Goal: Check status: Check status

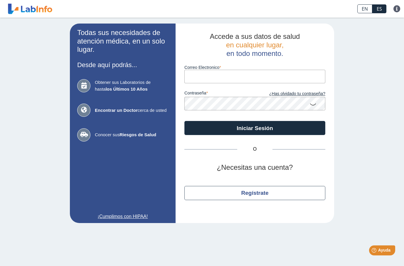
click at [204, 75] on input "Correo Electronico" at bounding box center [255, 76] width 141 height 13
type input "[EMAIL_ADDRESS][DOMAIN_NAME]"
click at [313, 105] on icon at bounding box center [313, 103] width 7 height 11
click at [266, 75] on input "[EMAIL_ADDRESS][DOMAIN_NAME]" at bounding box center [255, 76] width 141 height 13
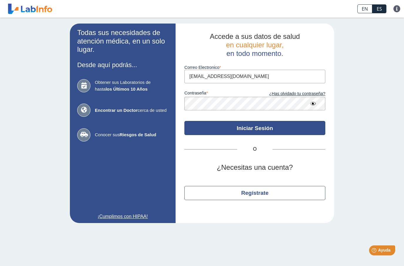
click at [234, 130] on button "Iniciar Sesión" at bounding box center [255, 128] width 141 height 14
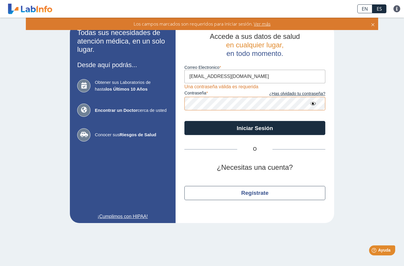
click at [250, 76] on input "[EMAIL_ADDRESS][DOMAIN_NAME]" at bounding box center [255, 76] width 141 height 13
click at [258, 76] on input "[EMAIL_ADDRESS][DOMAIN_NAME]" at bounding box center [255, 76] width 141 height 13
click at [260, 77] on input "[EMAIL_ADDRESS][DOMAIN_NAME]" at bounding box center [255, 76] width 141 height 13
click at [208, 92] on label "contraseña" at bounding box center [220, 93] width 71 height 6
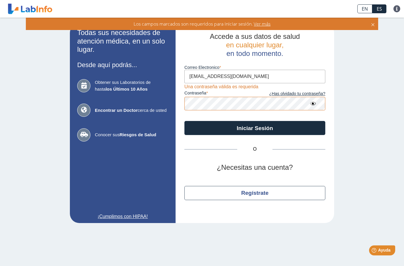
click at [208, 92] on label "contraseña" at bounding box center [220, 93] width 71 height 6
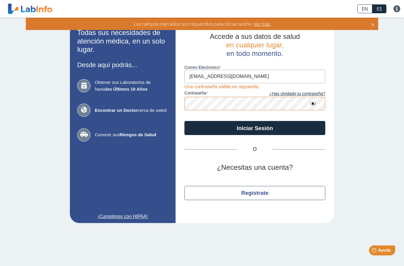
click at [208, 92] on label "contraseña" at bounding box center [220, 93] width 71 height 6
click at [315, 103] on icon at bounding box center [313, 103] width 7 height 11
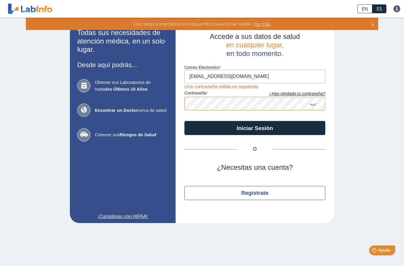
click at [315, 103] on icon at bounding box center [313, 103] width 7 height 11
click at [314, 104] on icon at bounding box center [313, 103] width 7 height 11
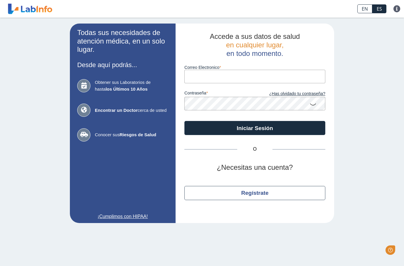
click at [211, 73] on input "Correo Electronico" at bounding box center [255, 76] width 141 height 13
type input "[EMAIL_ADDRESS][DOMAIN_NAME]"
click at [313, 104] on icon at bounding box center [313, 103] width 7 height 11
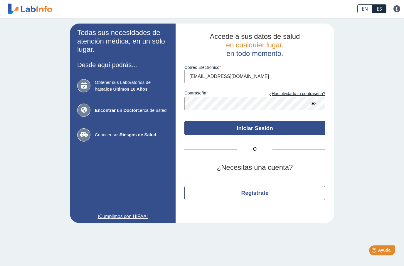
click at [283, 130] on button "Iniciar Sesión" at bounding box center [255, 128] width 141 height 14
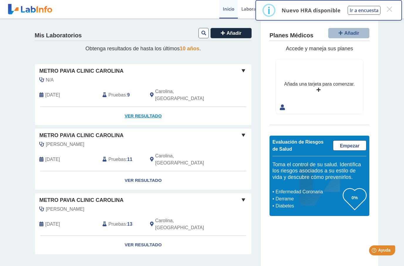
click at [149, 108] on link "Ver Resultado" at bounding box center [143, 116] width 217 height 19
click at [244, 71] on span at bounding box center [243, 70] width 7 height 7
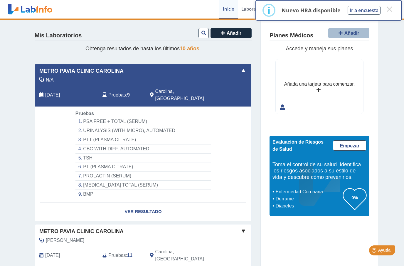
click at [148, 117] on li "PSA FREE + TOTAL (SERUM)" at bounding box center [143, 121] width 135 height 9
click at [147, 180] on li "[MEDICAL_DATA] TOTAL (SERUM)" at bounding box center [143, 184] width 135 height 9
click at [150, 202] on link "Ver Resultado" at bounding box center [143, 211] width 217 height 19
click at [152, 202] on link "Ver Resultado" at bounding box center [143, 211] width 217 height 19
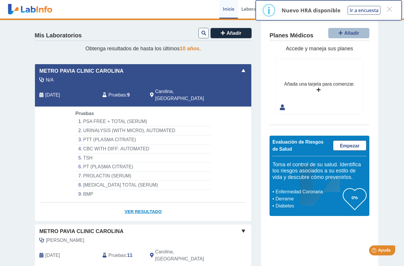
click at [150, 202] on link "Ver Resultado" at bounding box center [143, 211] width 217 height 19
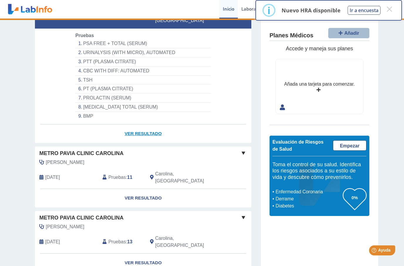
scroll to position [78, 0]
click at [149, 124] on link "Ver Resultado" at bounding box center [143, 133] width 217 height 19
select select "**********"
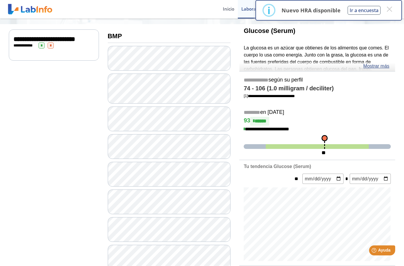
scroll to position [36, 0]
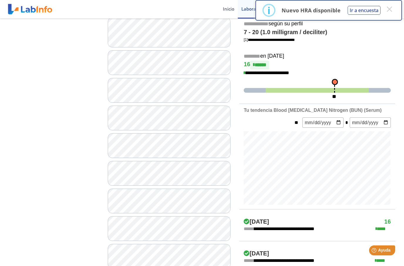
scroll to position [117, 0]
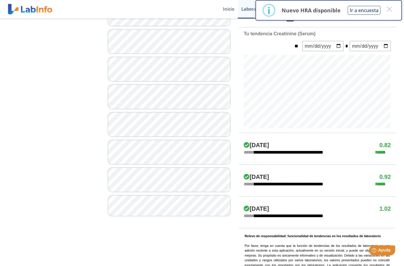
scroll to position [212, 0]
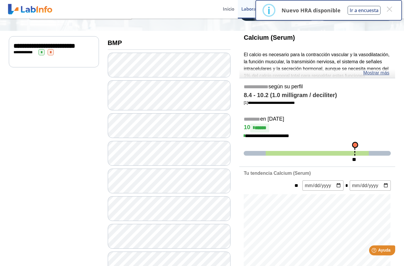
scroll to position [16, 0]
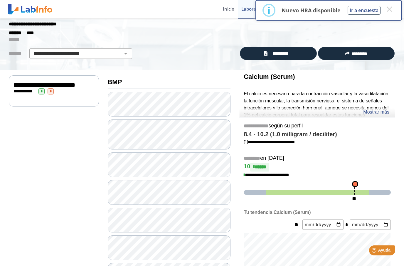
click at [260, 135] on h4 "8.4 - 10.2 (1.0 milligram / deciliter)" at bounding box center [317, 134] width 147 height 7
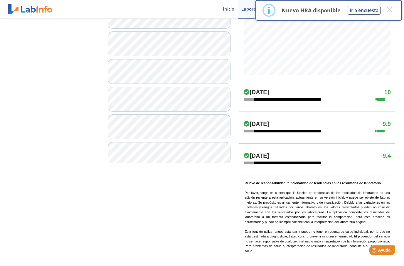
scroll to position [247, 0]
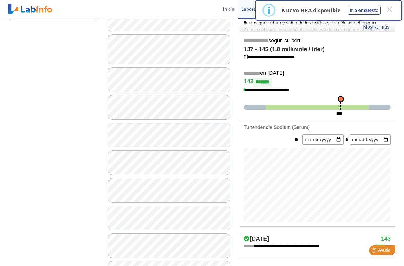
scroll to position [132, 0]
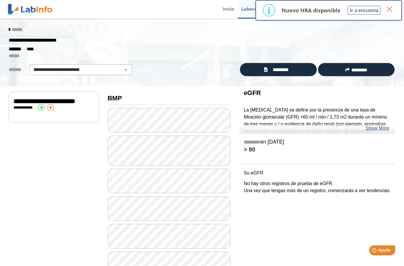
click at [389, 10] on button "×" at bounding box center [389, 9] width 11 height 11
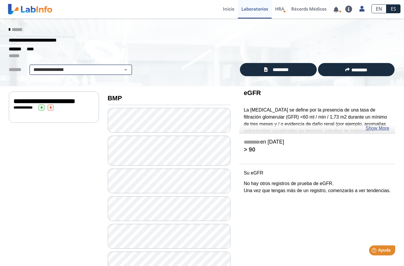
select select
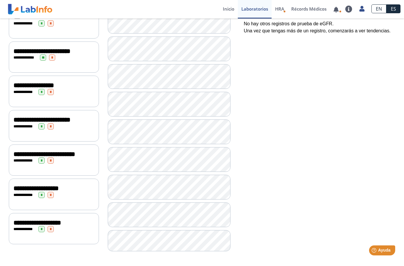
scroll to position [160, 0]
click at [75, 157] on span "**********" at bounding box center [45, 154] width 62 height 6
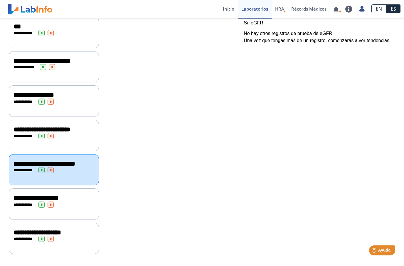
click at [75, 162] on span "**********" at bounding box center [45, 163] width 62 height 6
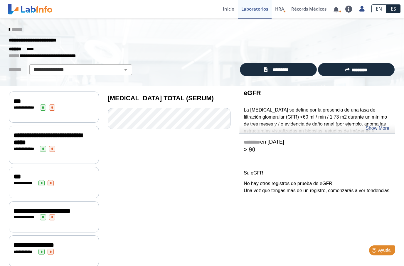
scroll to position [0, 0]
click at [372, 128] on link "Show More" at bounding box center [378, 128] width 24 height 7
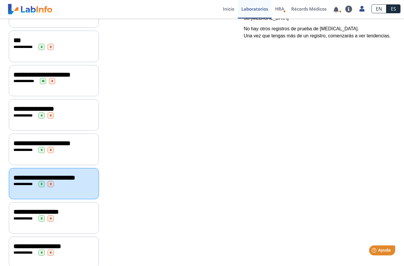
scroll to position [138, 0]
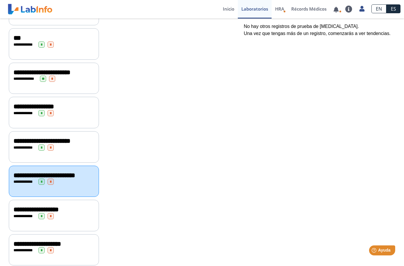
click at [94, 150] on div "**********" at bounding box center [54, 147] width 81 height 6
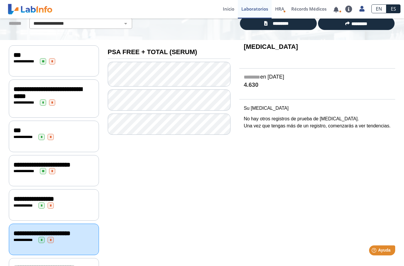
scroll to position [38, 0]
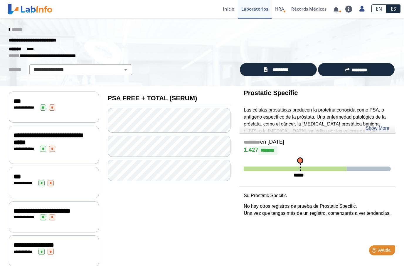
click at [84, 110] on div "**********" at bounding box center [54, 106] width 90 height 31
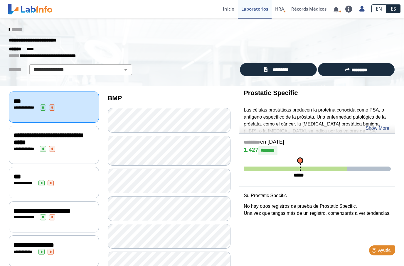
click at [93, 147] on div "**********" at bounding box center [54, 148] width 81 height 6
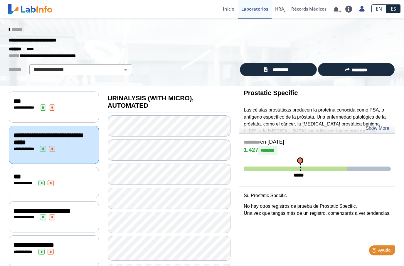
click at [164, 64] on div "**********" at bounding box center [119, 69] width 231 height 11
